Goal: Feedback & Contribution: Leave review/rating

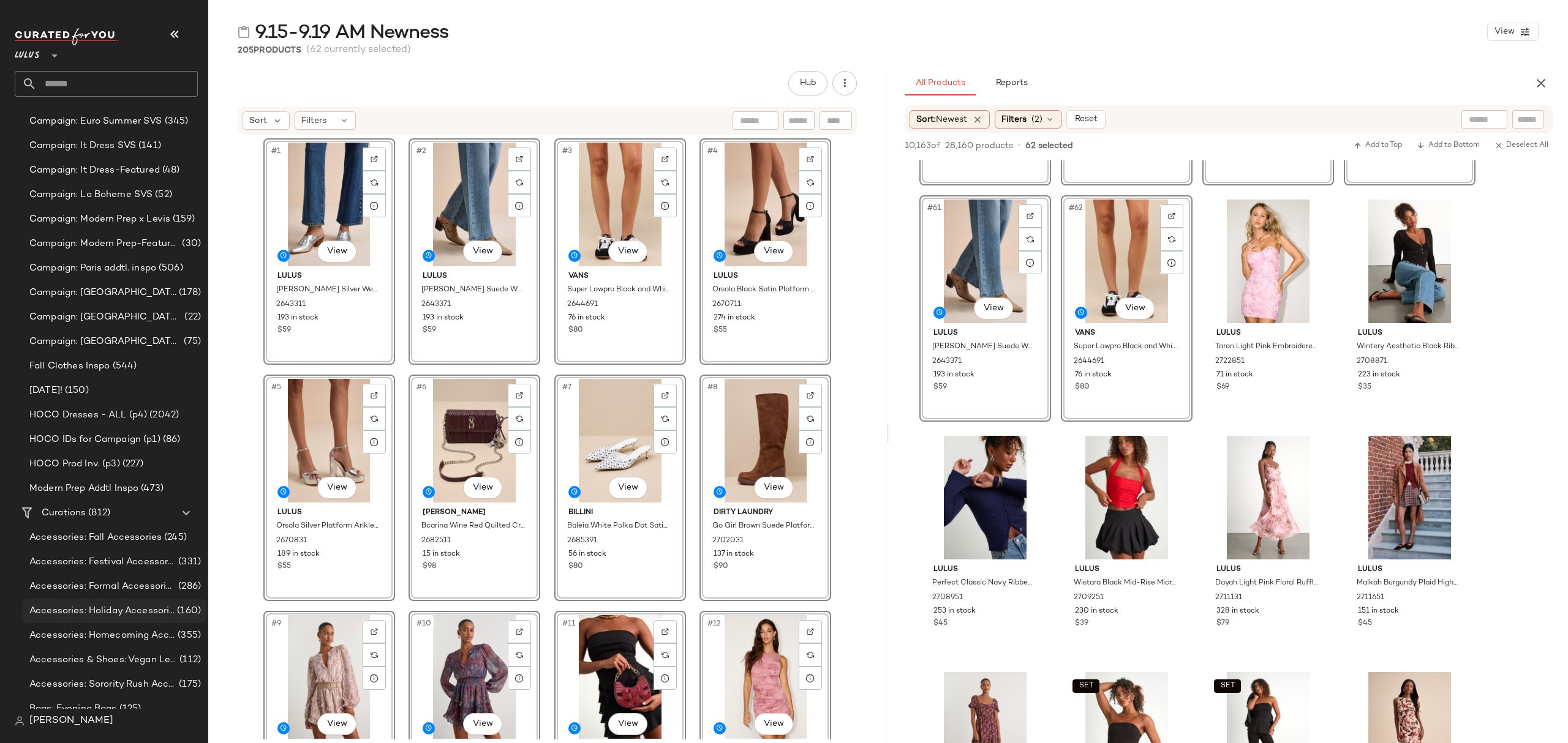
scroll to position [734, 0]
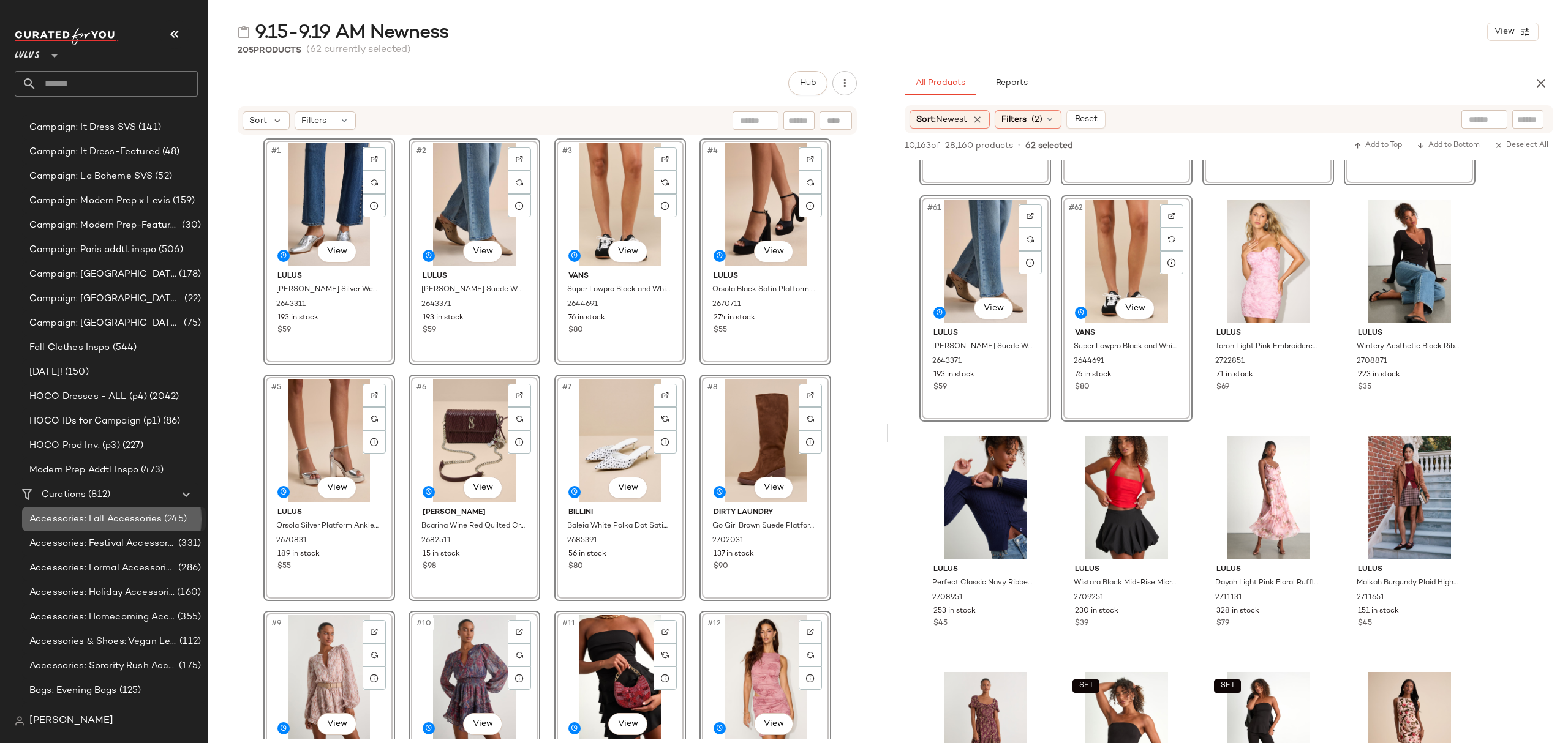
click at [113, 522] on span "Accessories: Fall Accessories" at bounding box center [95, 519] width 132 height 14
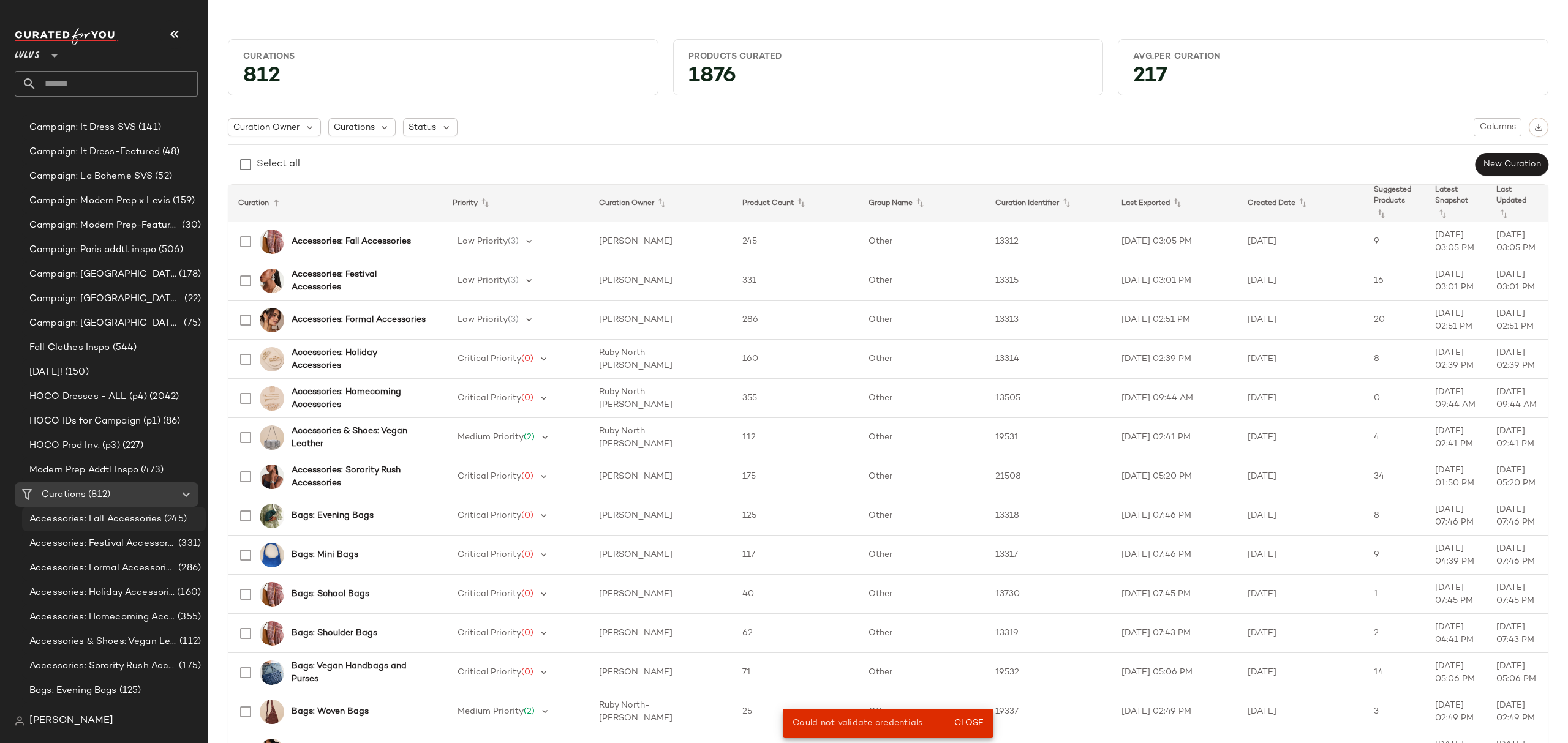
click at [142, 522] on span "Accessories: Fall Accessories" at bounding box center [95, 519] width 132 height 14
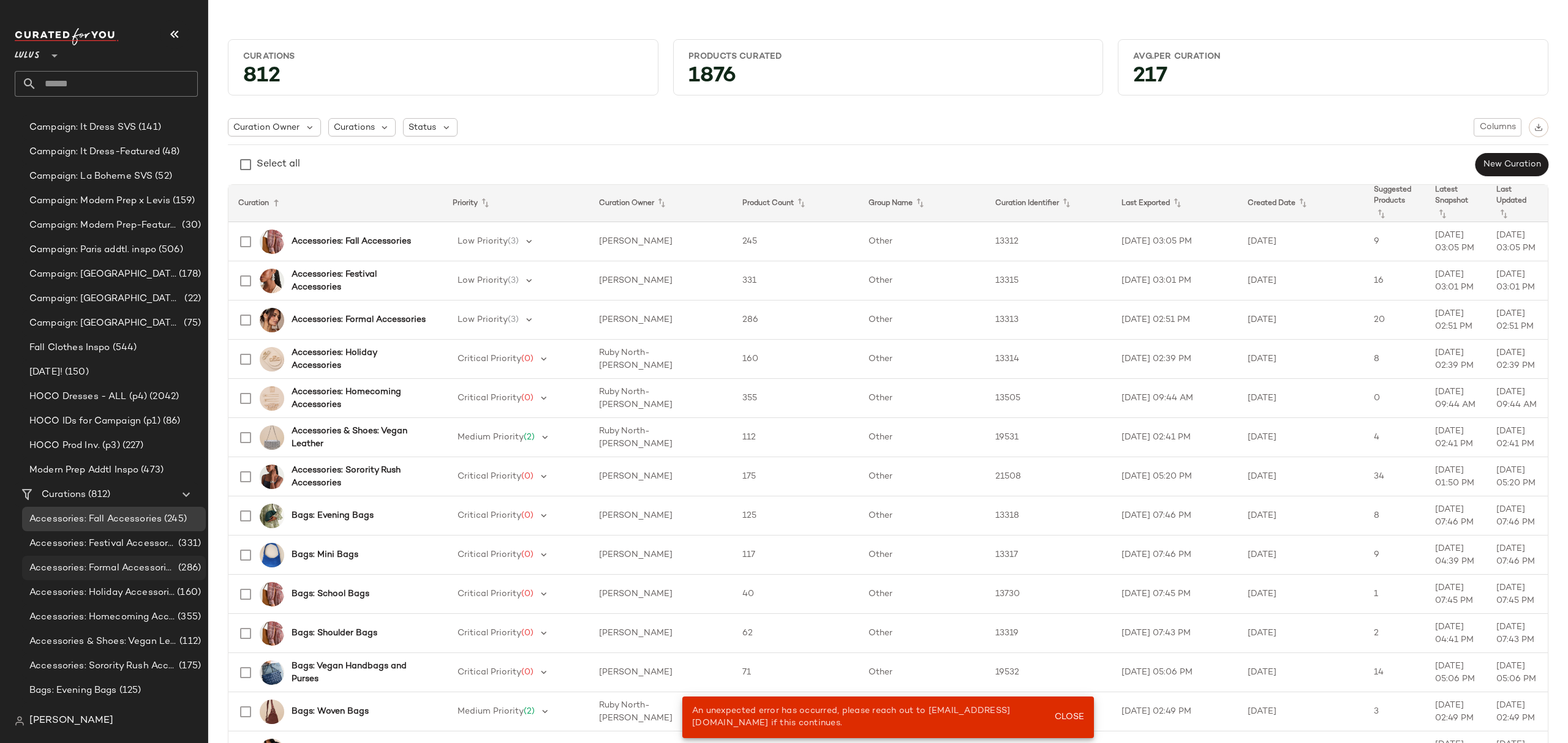
click at [134, 559] on div "Accessories: Formal Accessories (286)" at bounding box center [114, 568] width 184 height 24
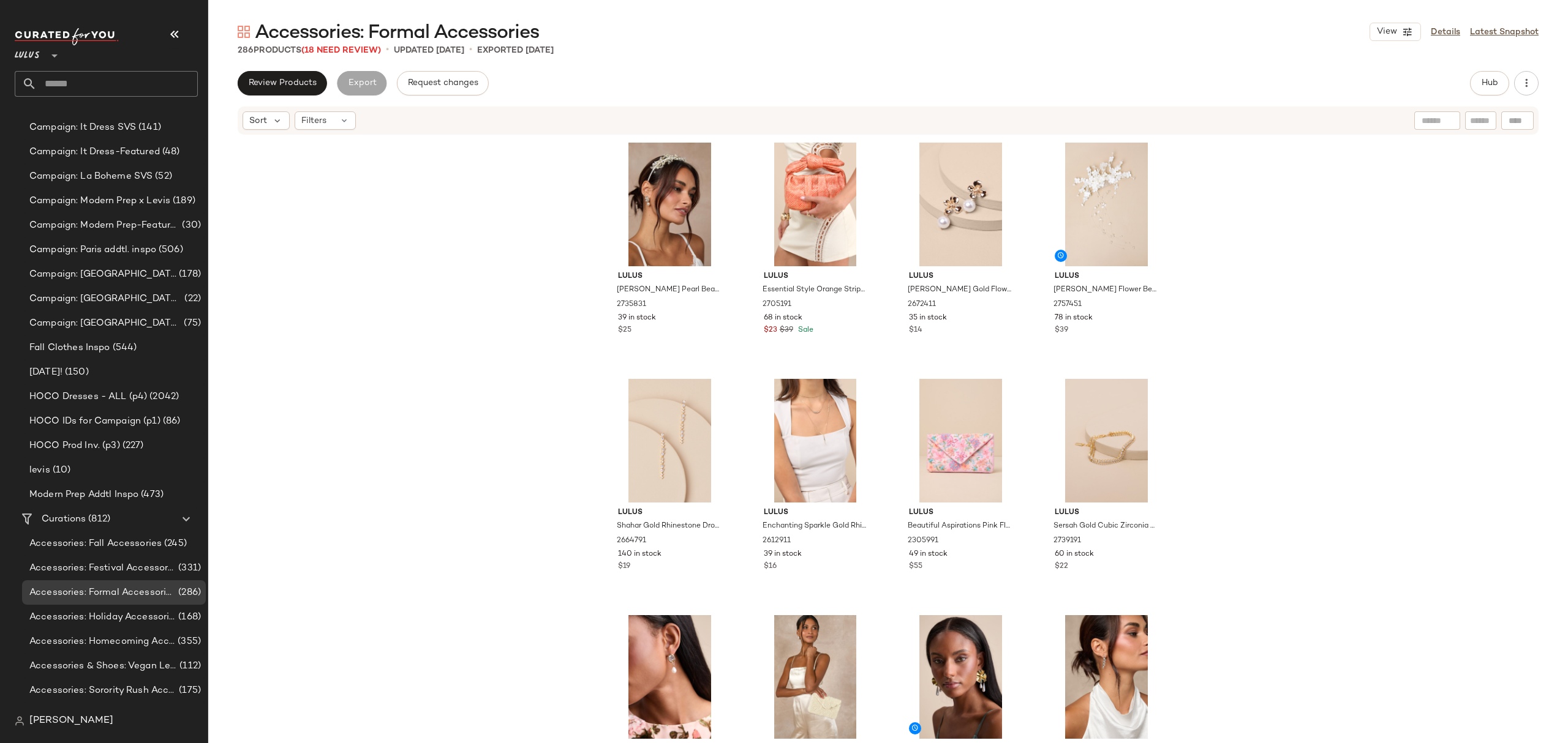
scroll to position [1061, 0]
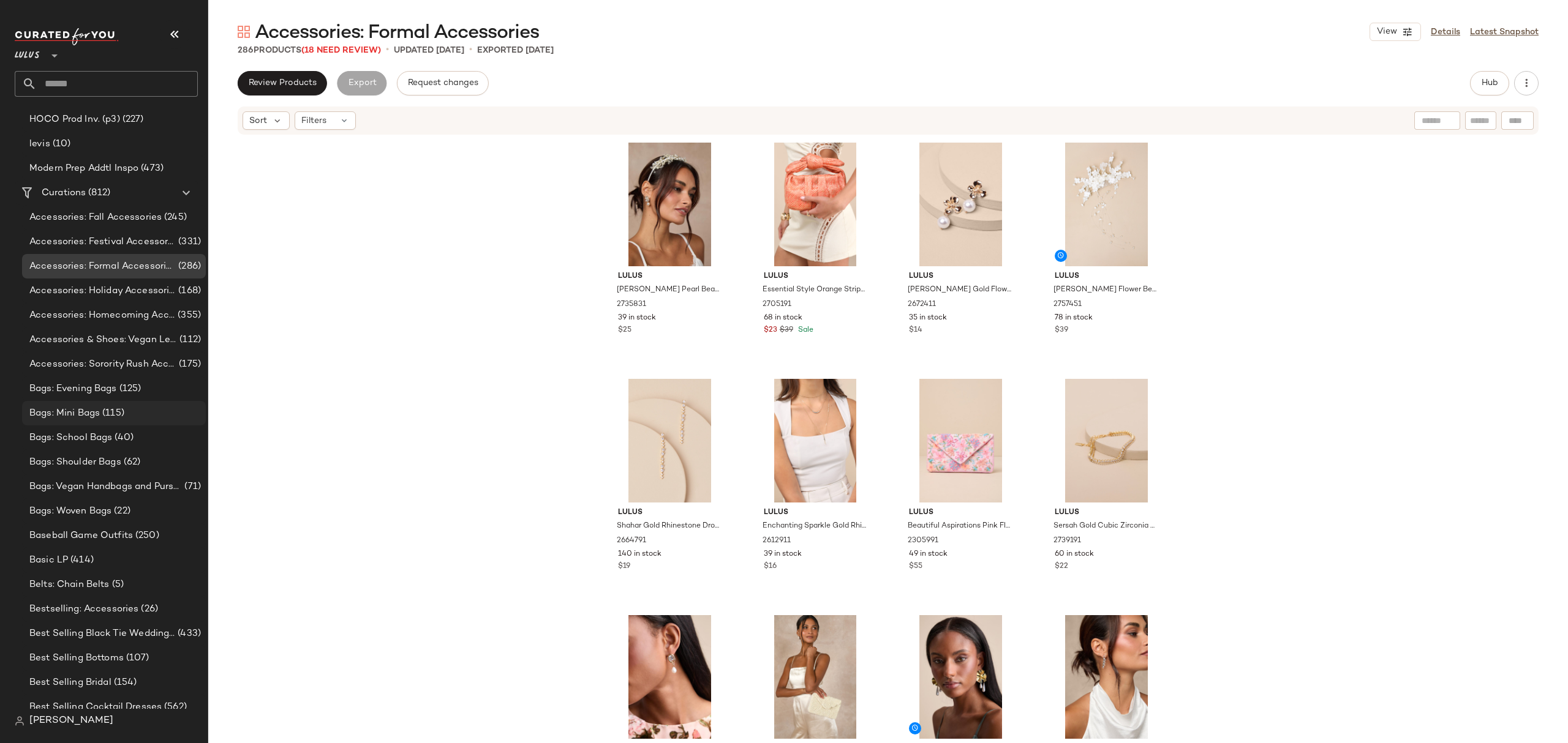
click at [108, 419] on span "(115)" at bounding box center [112, 413] width 24 height 14
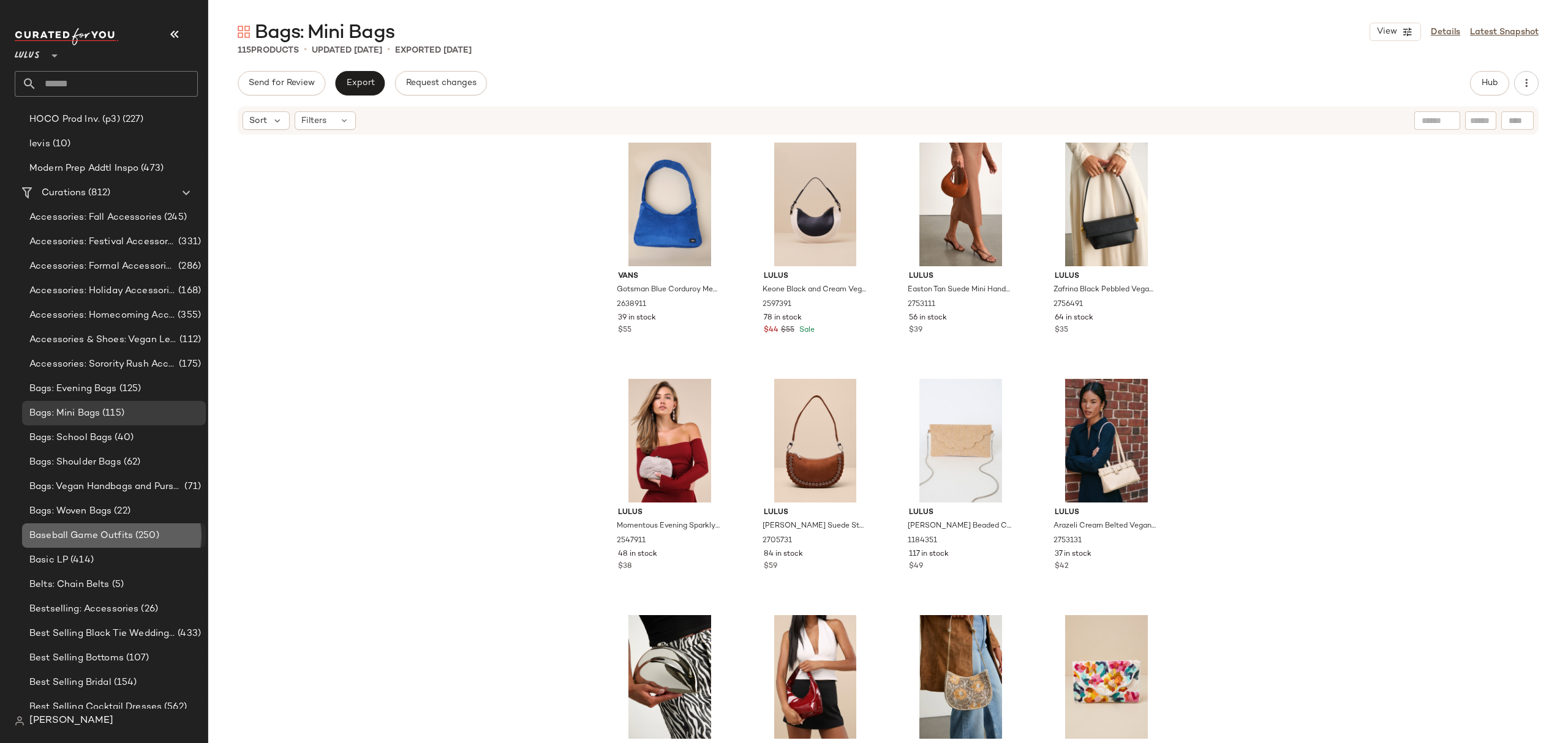
click at [66, 532] on span "Baseball Game Outfits" at bounding box center [81, 536] width 104 height 14
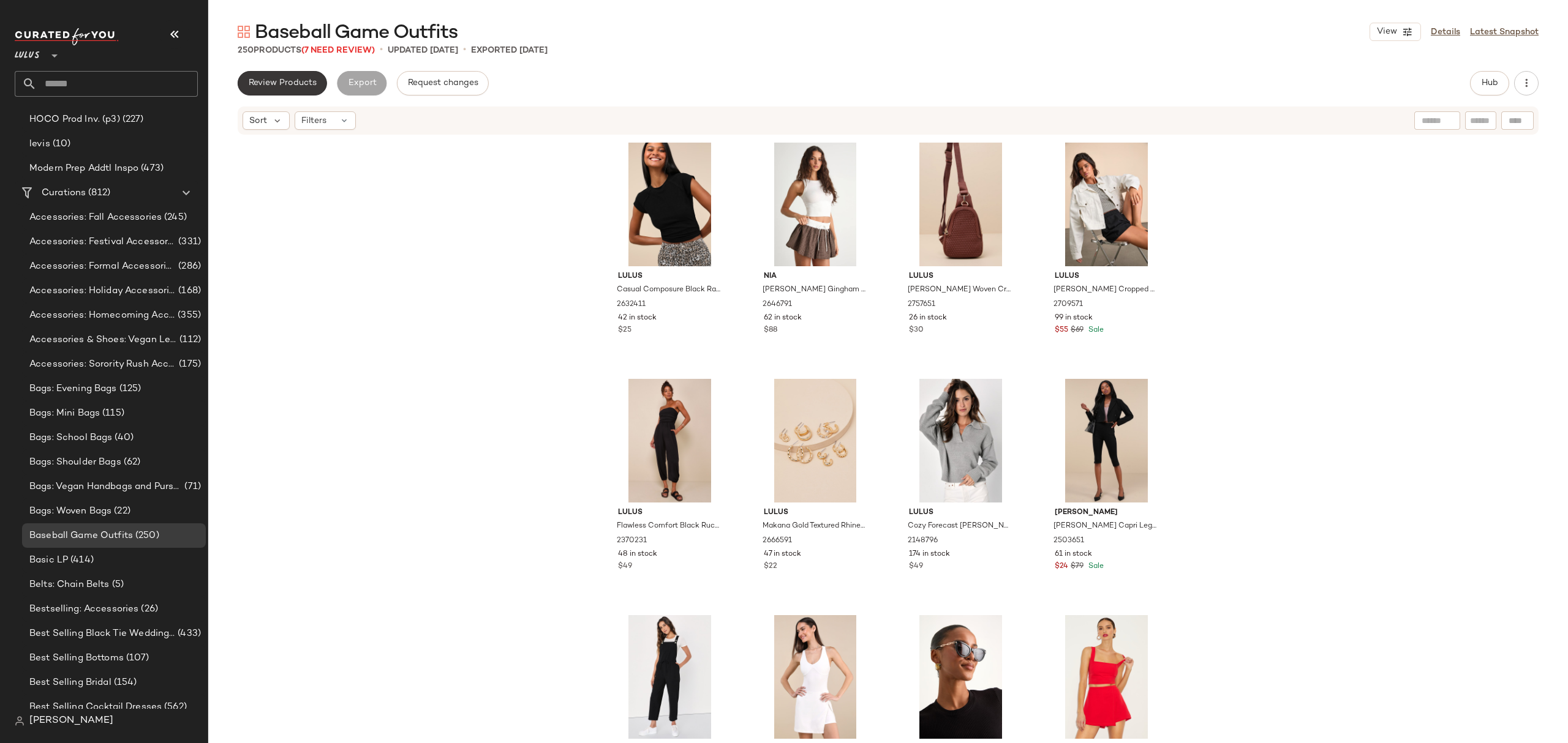
click at [295, 81] on span "Review Products" at bounding box center [281, 83] width 68 height 9
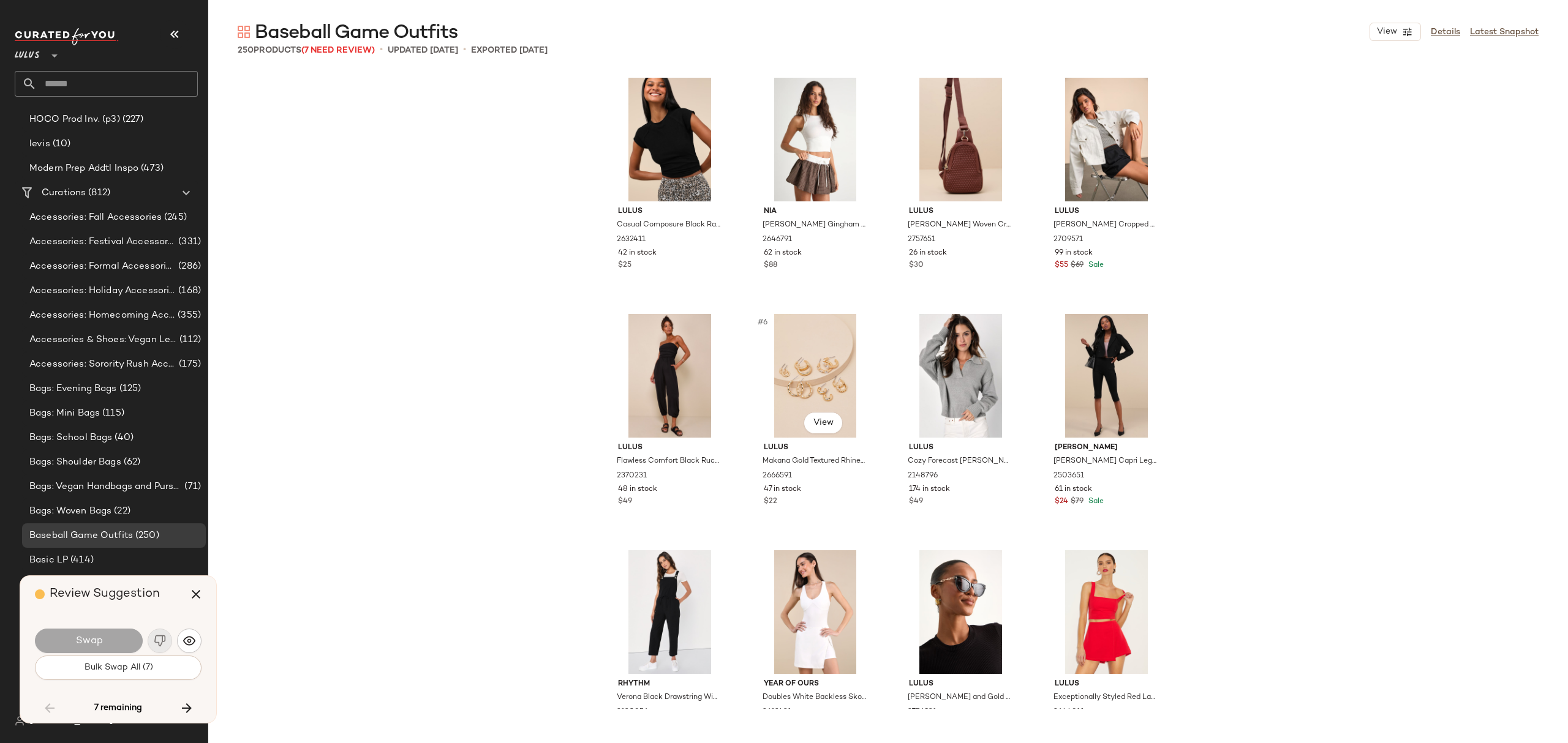
scroll to position [4254, 0]
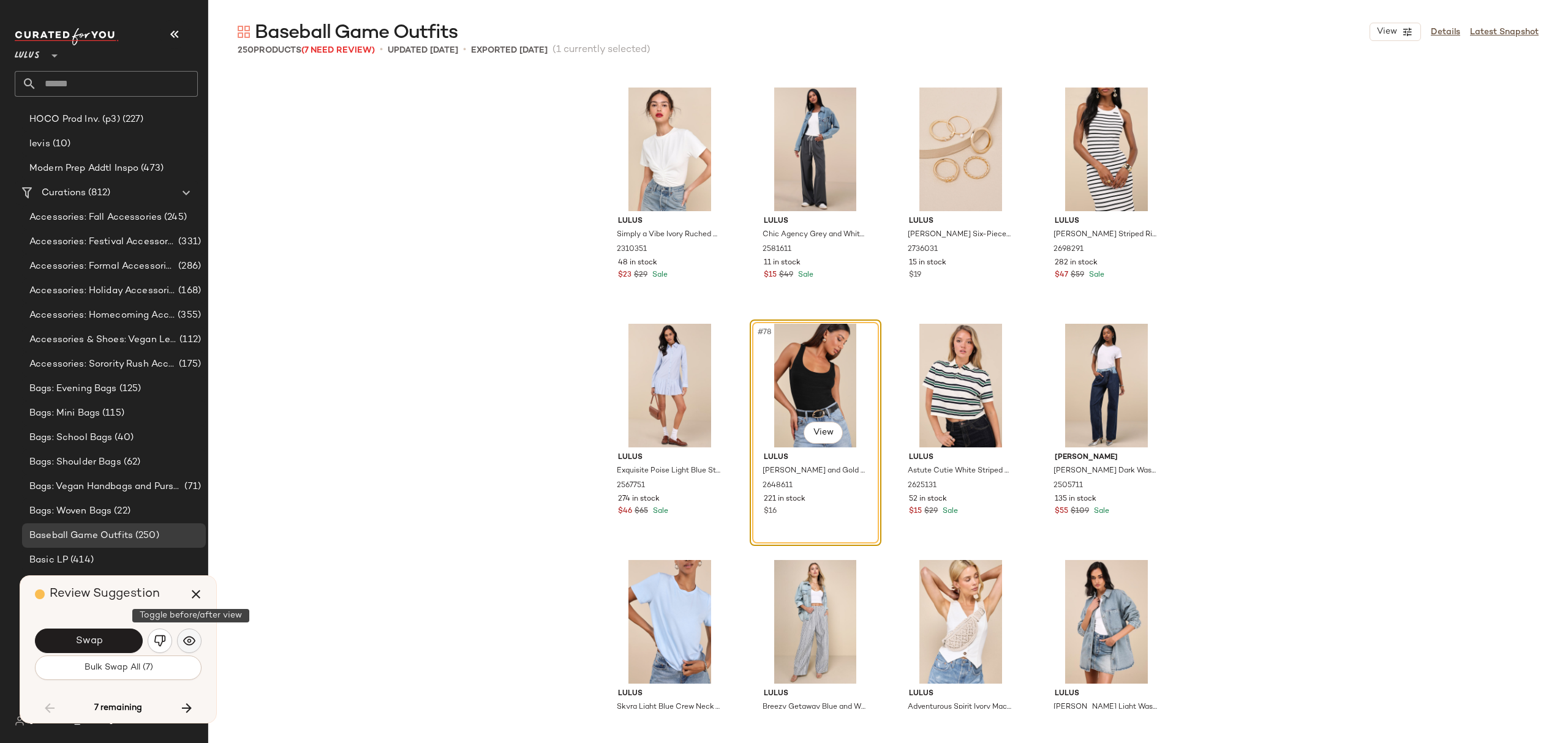
click at [199, 638] on button "button" at bounding box center [189, 641] width 24 height 24
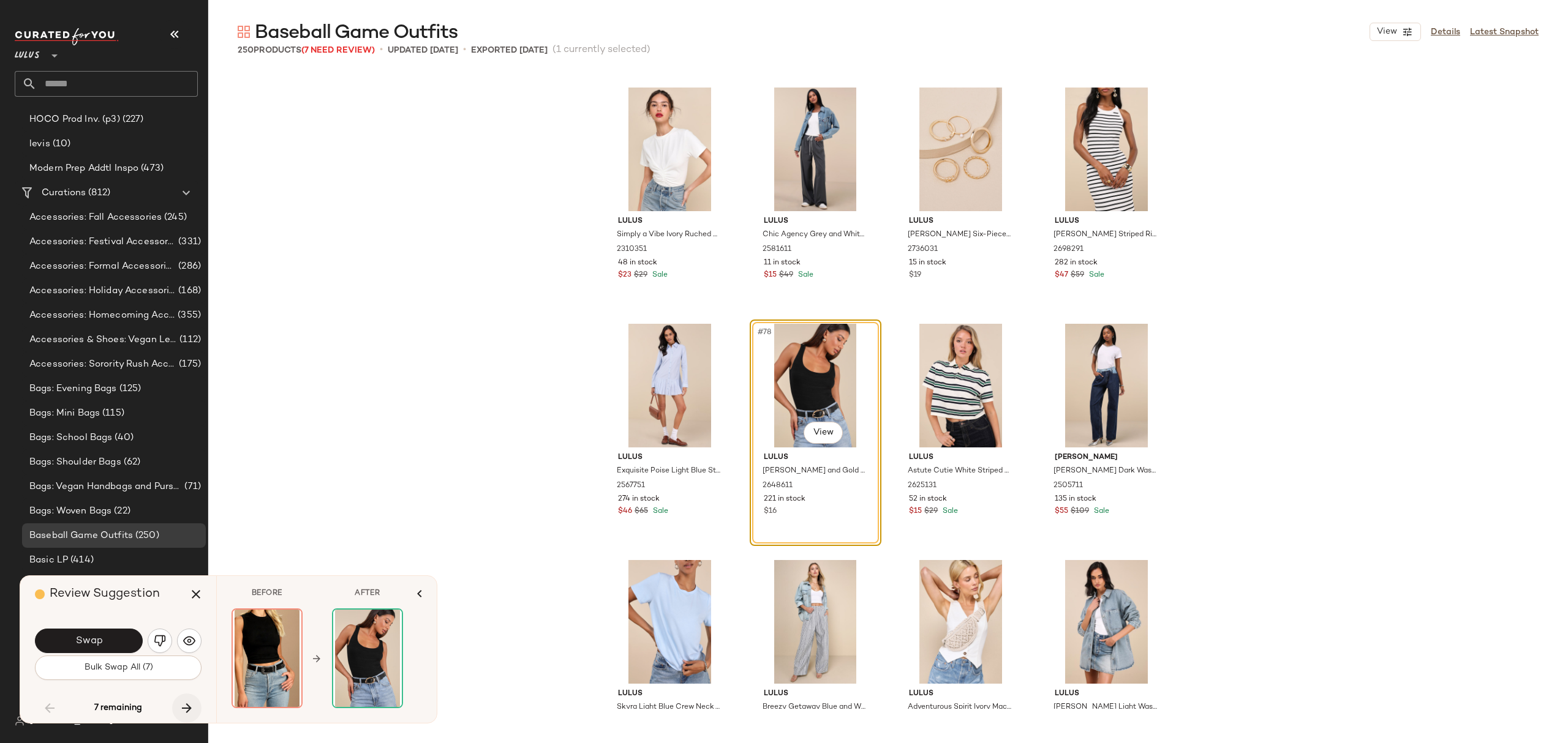
click at [187, 708] on icon "button" at bounding box center [187, 708] width 15 height 15
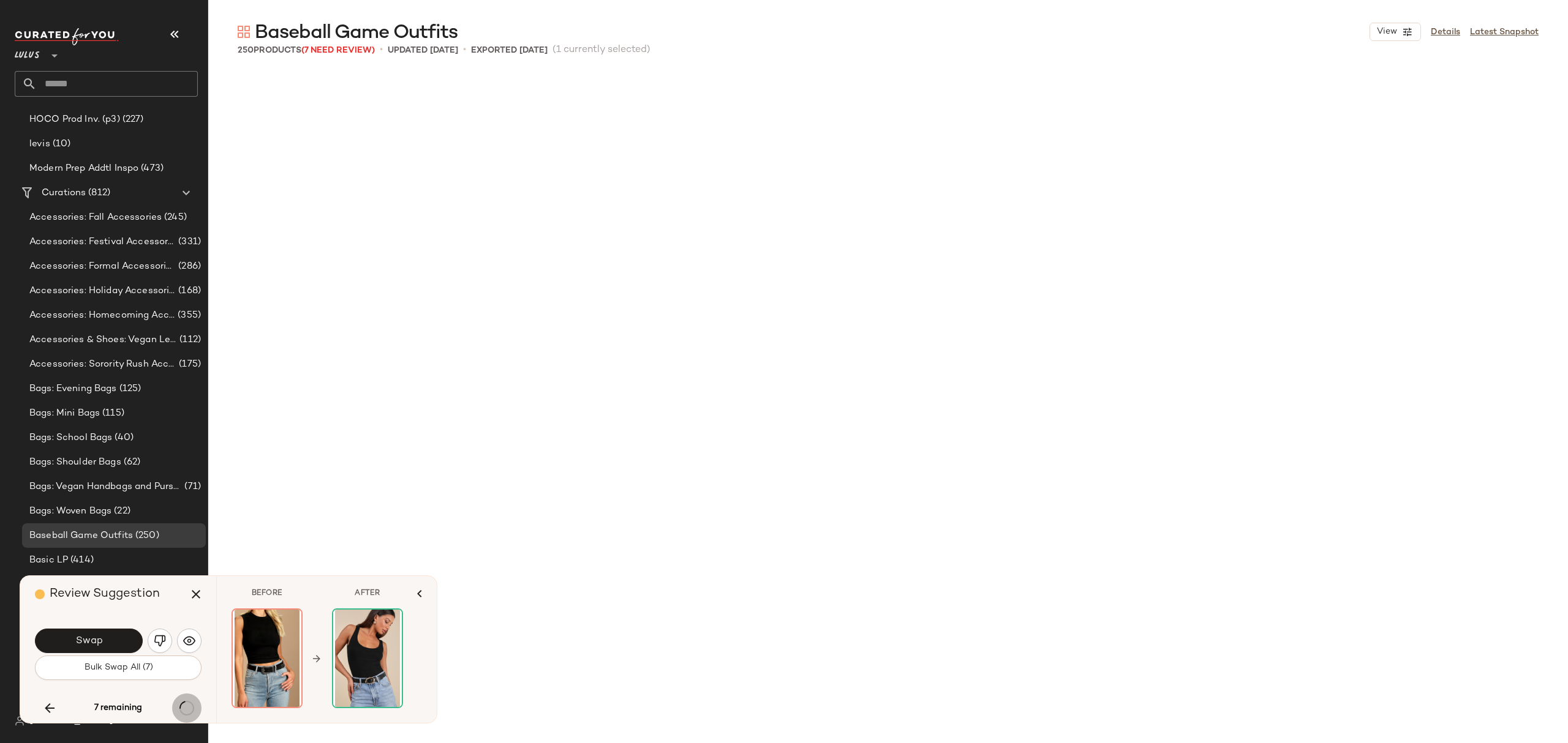
scroll to position [5199, 0]
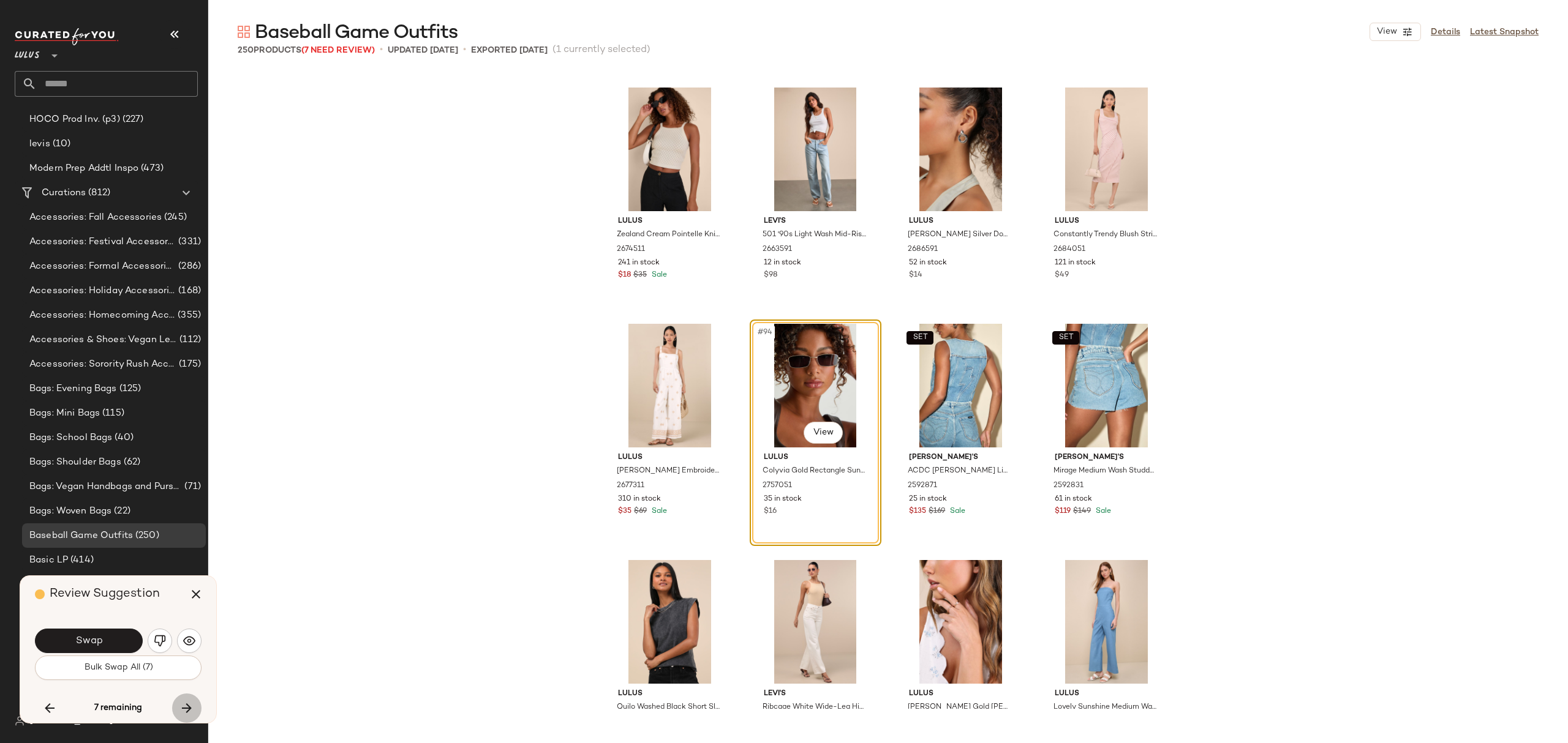
click at [189, 706] on icon "button" at bounding box center [187, 708] width 15 height 15
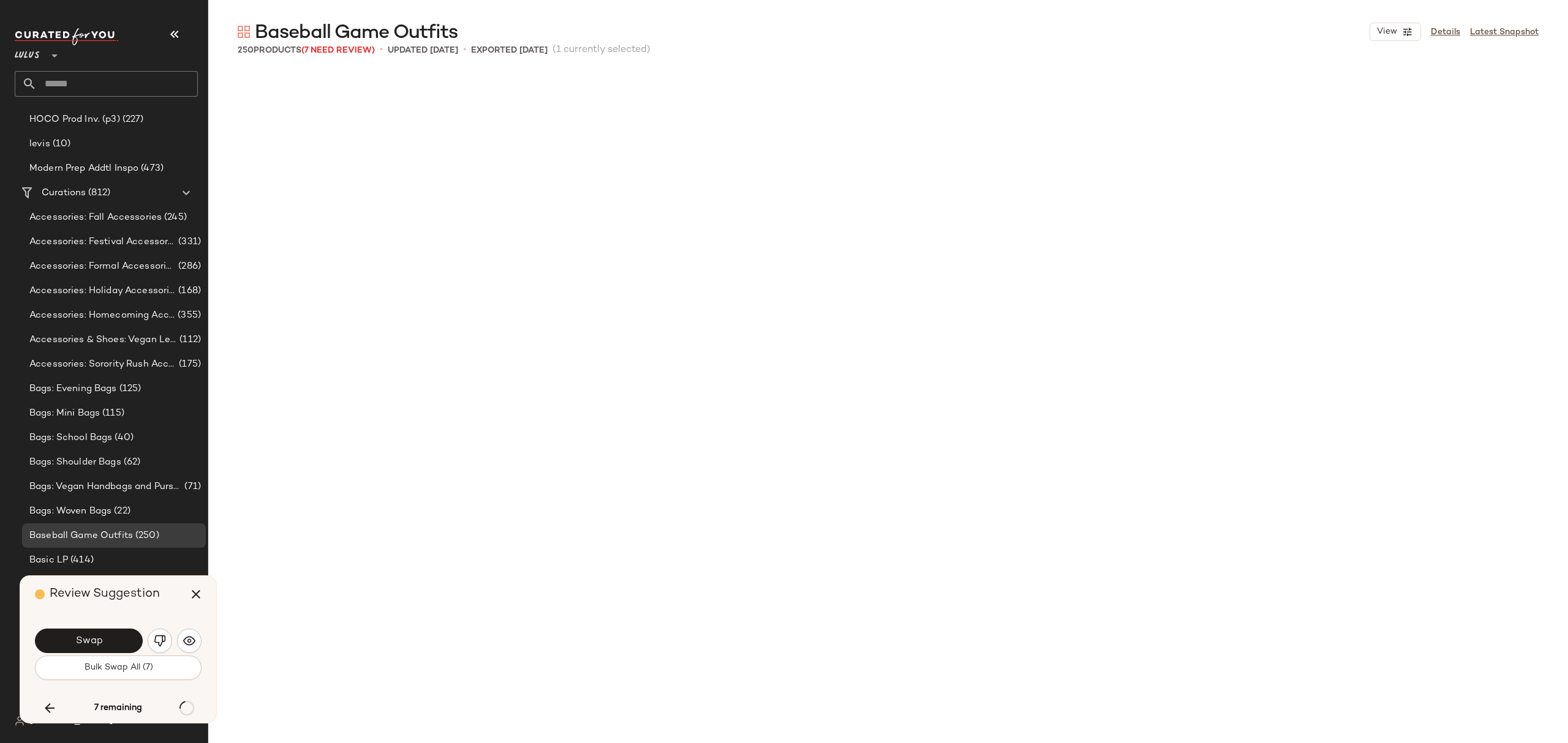
scroll to position [6854, 0]
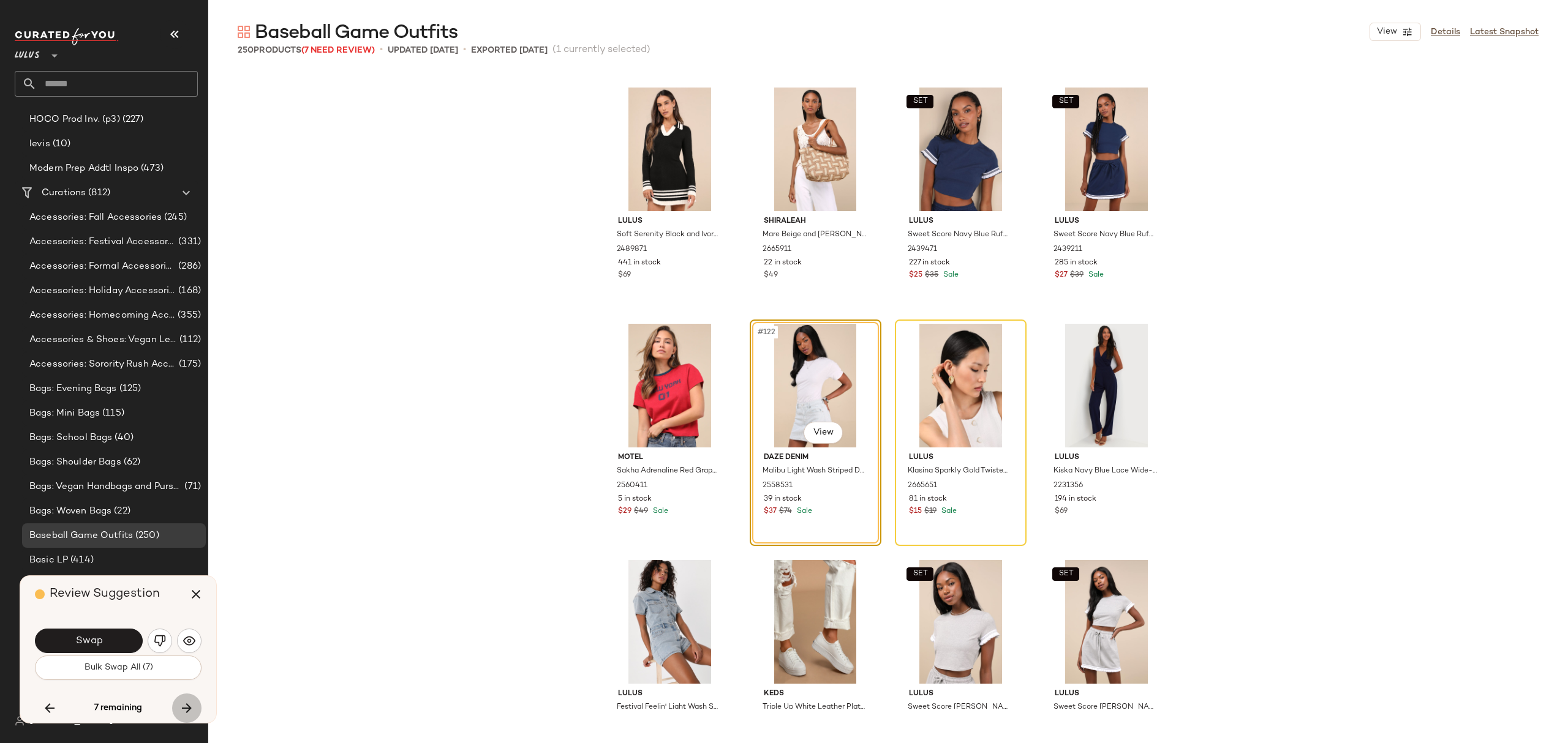
click at [189, 706] on icon "button" at bounding box center [187, 708] width 15 height 15
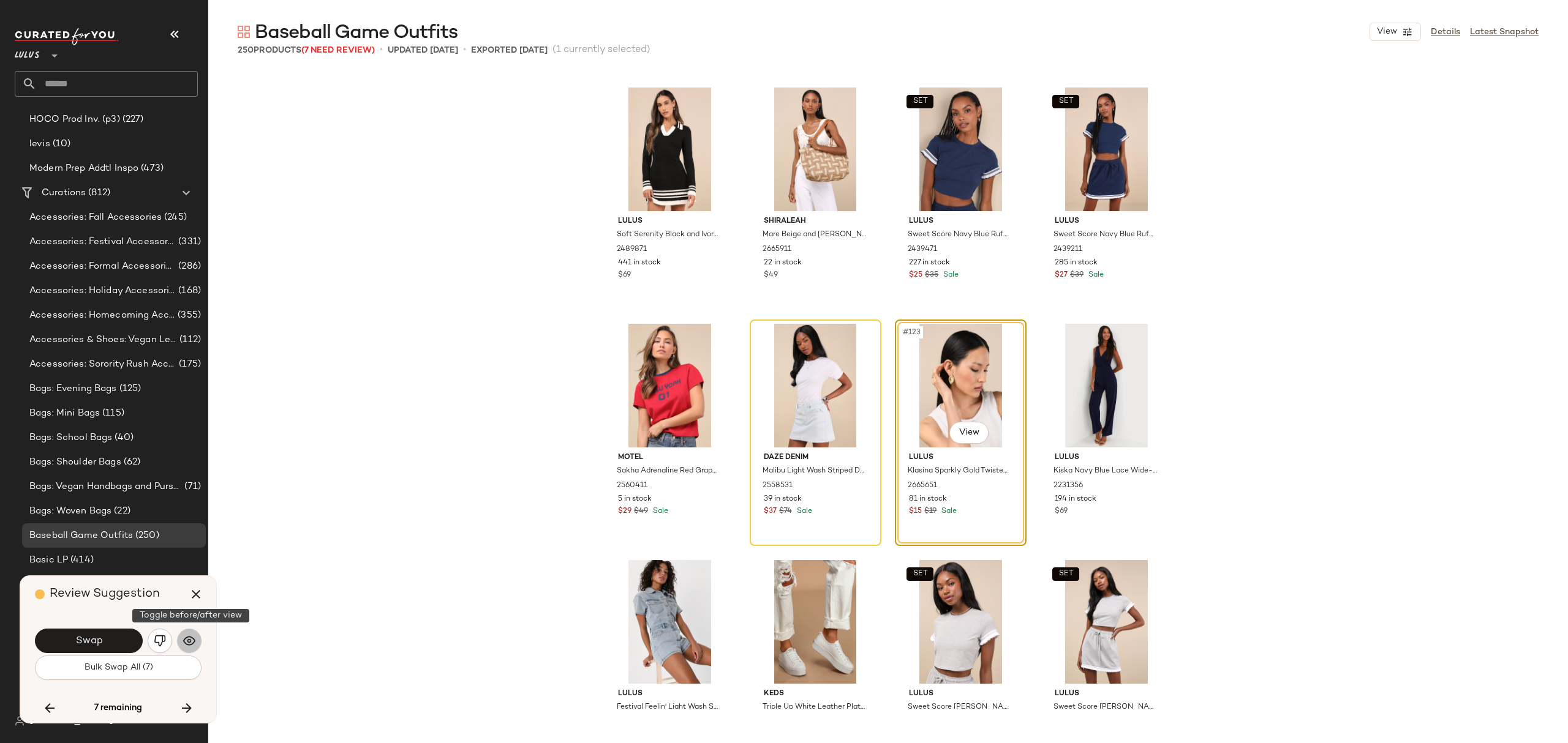
click at [195, 642] on img "button" at bounding box center [189, 641] width 12 height 12
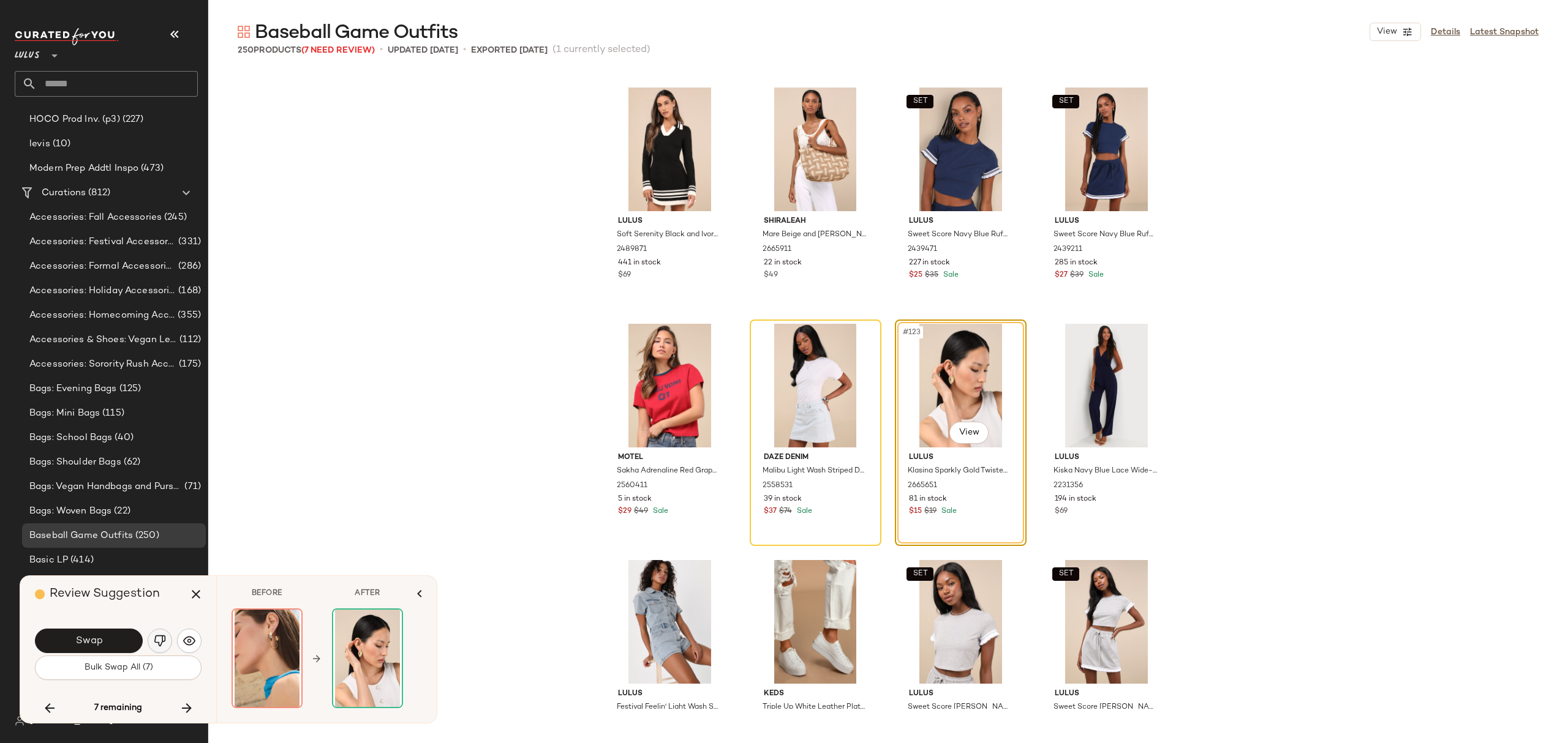
click at [155, 639] on img "button" at bounding box center [160, 641] width 12 height 12
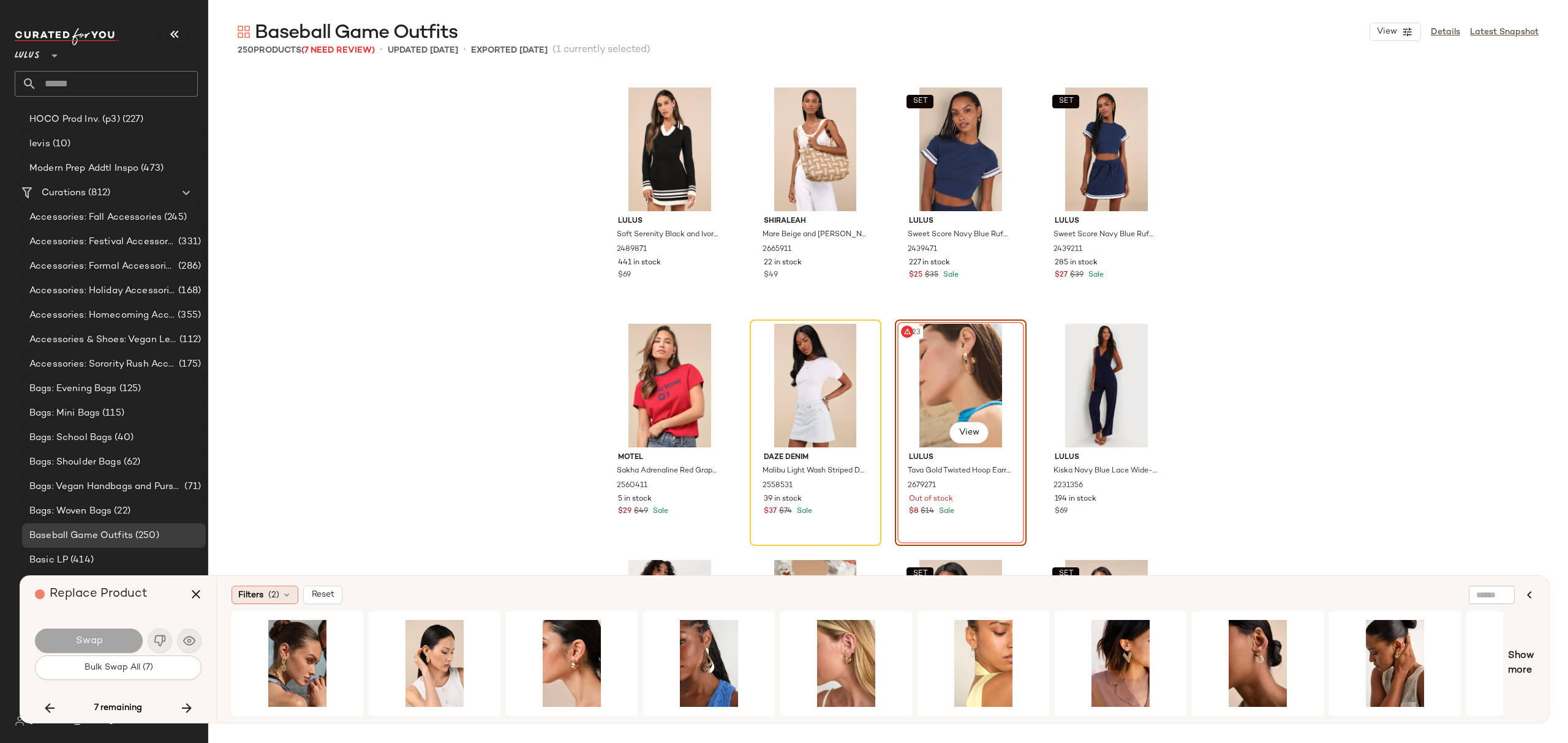
click at [288, 600] on icon at bounding box center [286, 595] width 9 height 9
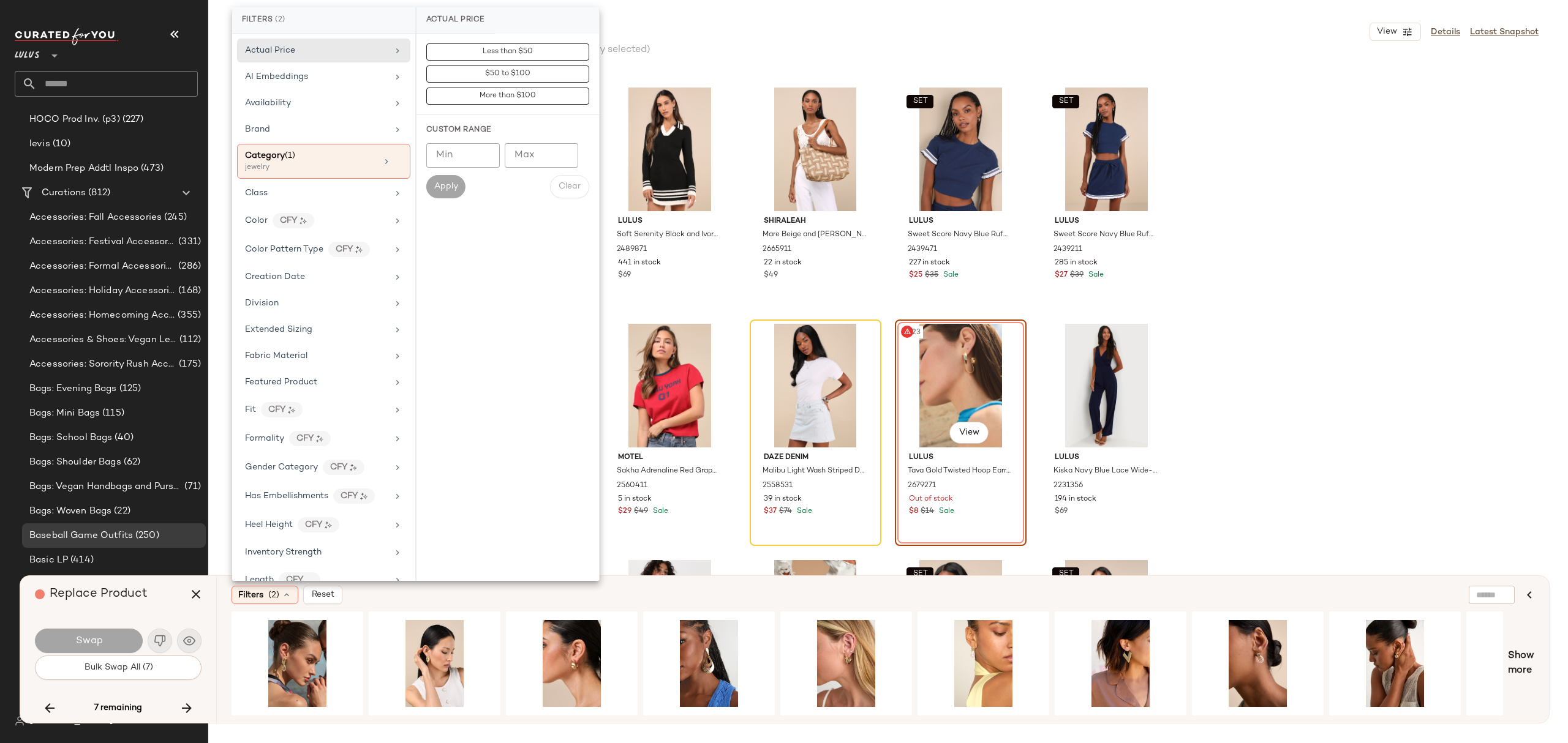
click at [1270, 356] on div "Lulus Soft Serenity Black and Ivory Collared Sweater Mini Dress 2489871 441 in …" at bounding box center [888, 389] width 1360 height 638
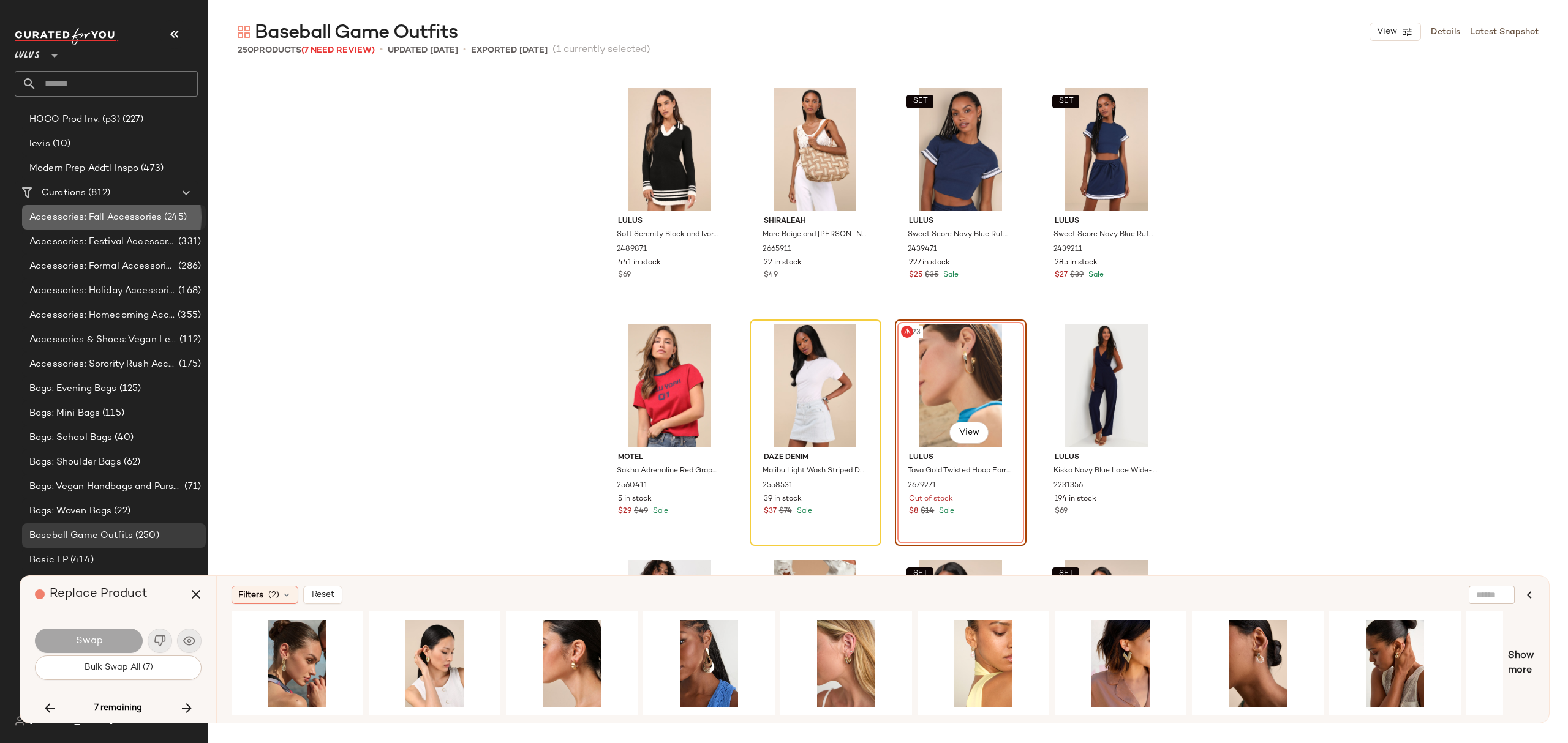
click at [121, 221] on span "Accessories: Fall Accessories" at bounding box center [95, 217] width 132 height 14
